Goal: Obtain resource: Obtain resource

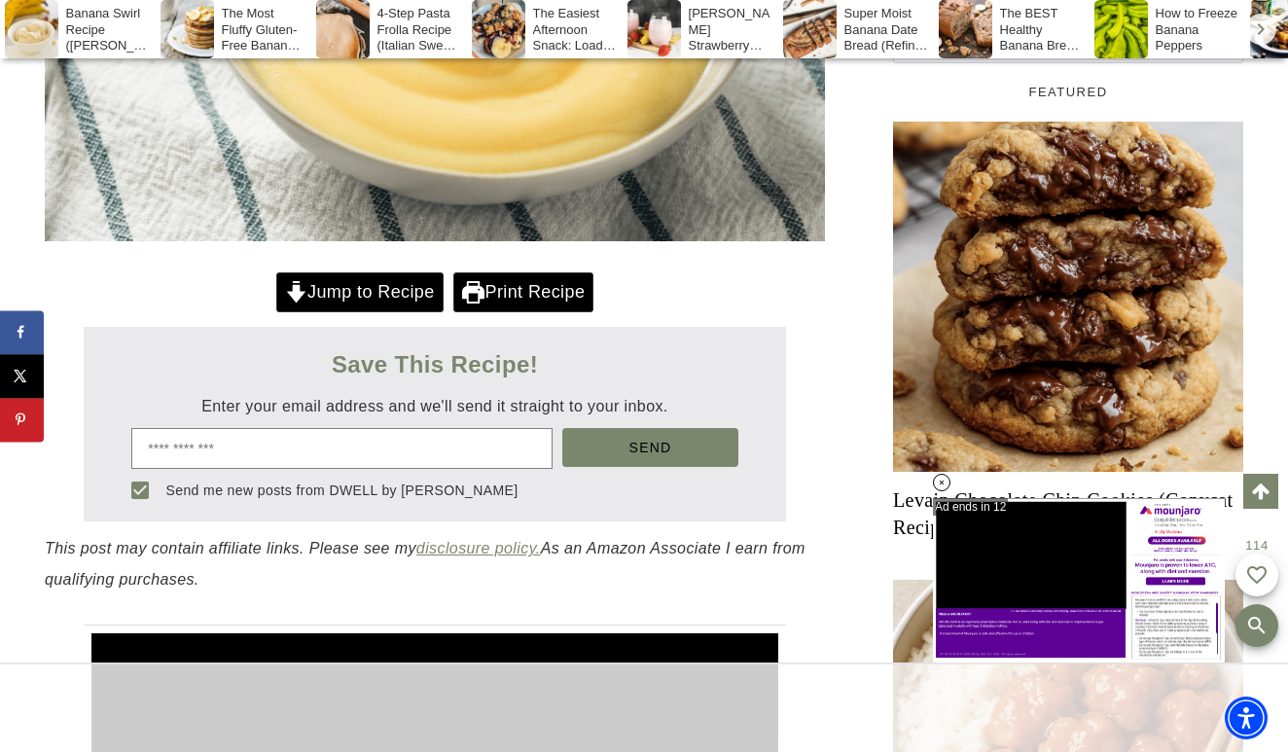
scroll to position [734, 0]
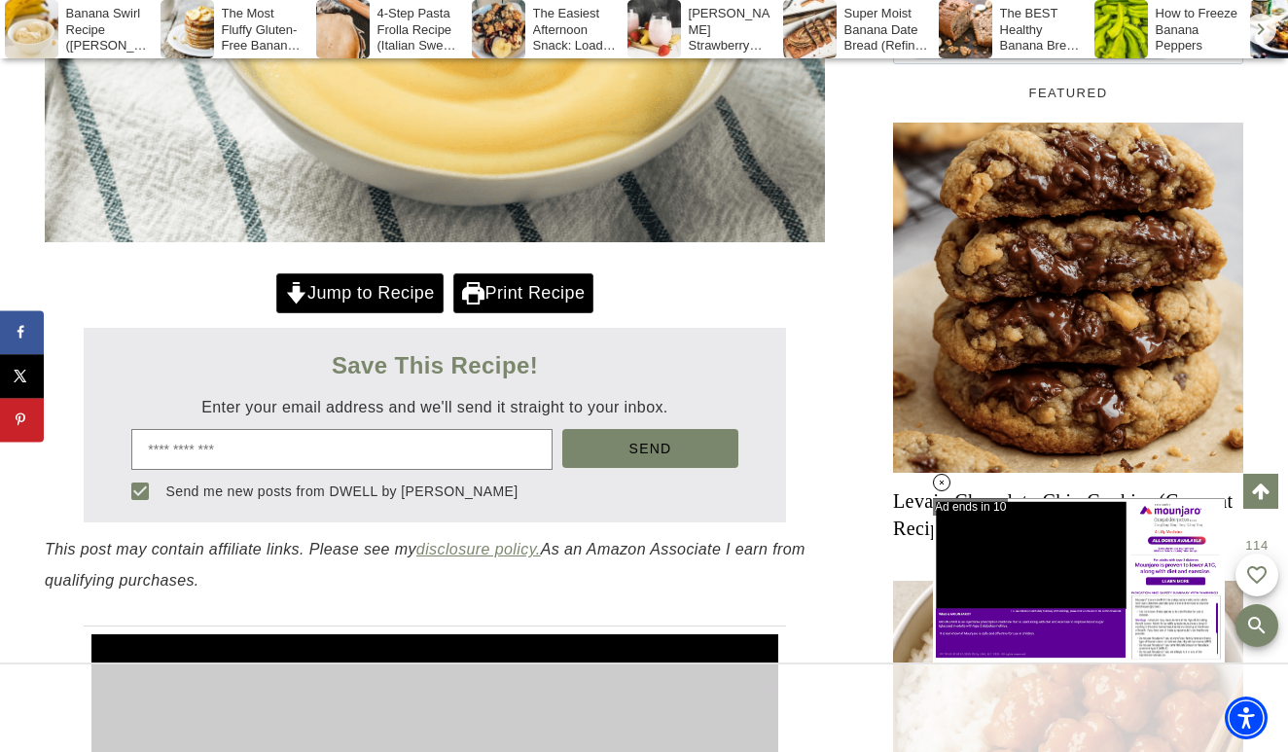
click at [526, 282] on link "Print Recipe" at bounding box center [523, 293] width 140 height 40
